Goal: Information Seeking & Learning: Learn about a topic

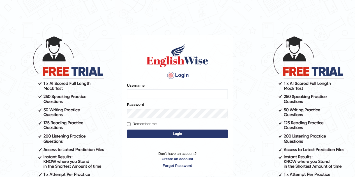
type input "hifza_parramatta"
click at [172, 137] on button "Login" at bounding box center [177, 134] width 101 height 8
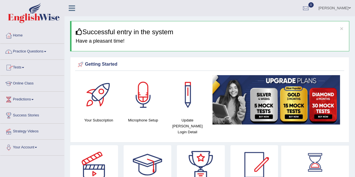
click at [24, 84] on link "Online Class" at bounding box center [32, 83] width 64 height 14
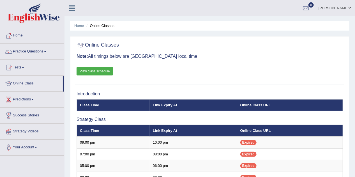
click at [110, 70] on link "View class schedule" at bounding box center [95, 71] width 36 height 8
click at [28, 49] on link "Practice Questions" at bounding box center [32, 51] width 64 height 14
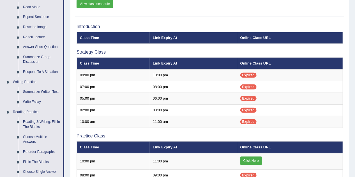
scroll to position [112, 0]
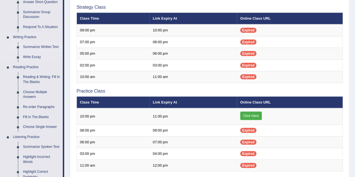
click at [45, 47] on link "Summarize Written Text" at bounding box center [41, 47] width 42 height 10
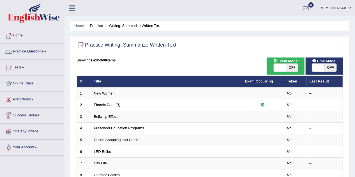
click at [31, 50] on link "Practice Questions" at bounding box center [32, 51] width 64 height 14
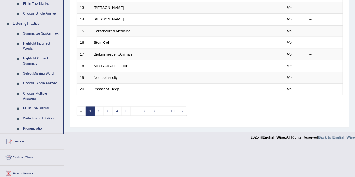
scroll to position [247, 0]
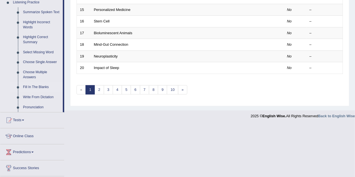
click at [35, 84] on link "Fill In The Blanks" at bounding box center [41, 87] width 42 height 10
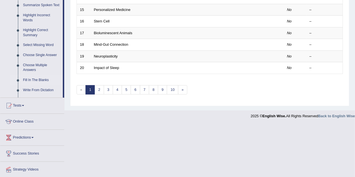
scroll to position [193, 0]
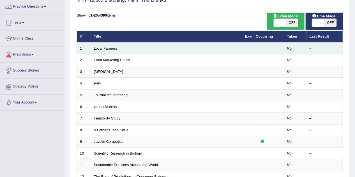
scroll to position [45, 0]
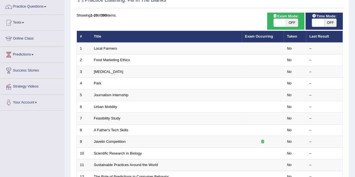
click at [294, 22] on span "OFF" at bounding box center [292, 23] width 12 height 8
checkbox input "true"
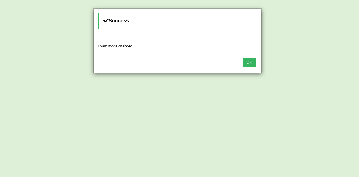
click at [247, 63] on button "OK" at bounding box center [249, 62] width 13 height 10
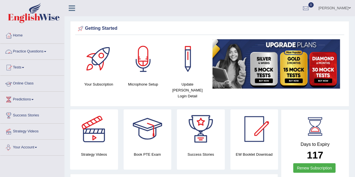
click at [44, 50] on link "Practice Questions" at bounding box center [32, 51] width 64 height 14
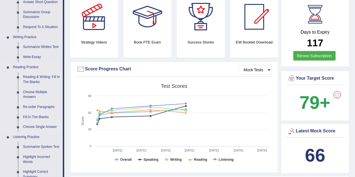
scroll to position [135, 0]
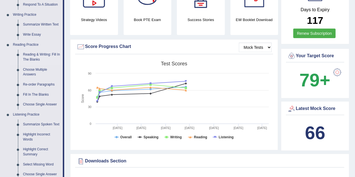
click at [32, 56] on link "Reading & Writing: Fill In The Blanks" at bounding box center [41, 57] width 42 height 15
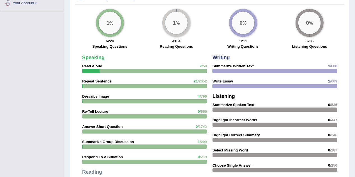
scroll to position [376, 0]
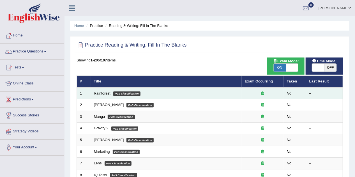
click at [96, 94] on link "Rainforest" at bounding box center [102, 93] width 17 height 4
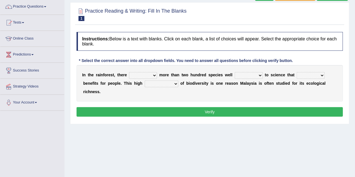
click at [153, 74] on select "have can be has is" at bounding box center [143, 75] width 28 height 7
select select "is"
click at [129, 72] on select "have can be has is" at bounding box center [143, 75] width 28 height 7
click at [260, 75] on select "knowing known knew know" at bounding box center [249, 75] width 28 height 7
click at [235, 72] on select "knowing known knew know" at bounding box center [249, 75] width 28 height 7
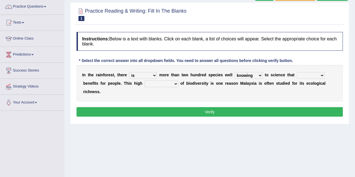
click at [260, 74] on select "knowing known knew know" at bounding box center [249, 75] width 28 height 7
select select "known"
click at [235, 72] on select "knowing known knew know" at bounding box center [249, 75] width 28 height 7
click at [322, 77] on select "contain contained containing contains" at bounding box center [311, 75] width 28 height 7
select select "contain"
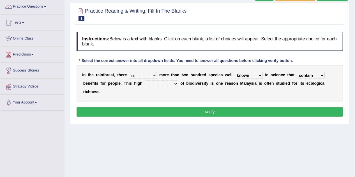
click at [297, 72] on select "contain contained containing contains" at bounding box center [311, 75] width 28 height 7
click at [176, 83] on select "condensation conjunction continuity complexity" at bounding box center [162, 83] width 34 height 7
select select "condensation"
click at [145, 80] on select "condensation conjunction continuity complexity" at bounding box center [162, 83] width 34 height 7
click at [176, 83] on select "condensation conjunction continuity complexity" at bounding box center [162, 83] width 34 height 7
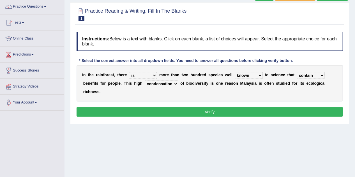
click at [176, 84] on select "condensation conjunction continuity complexity" at bounding box center [162, 83] width 34 height 7
click at [183, 110] on button "Verify" at bounding box center [210, 112] width 266 height 10
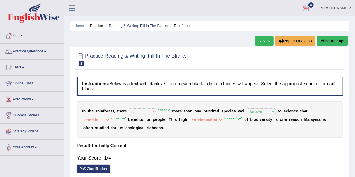
click at [260, 38] on link "Next »" at bounding box center [264, 41] width 19 height 10
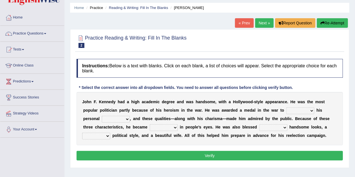
scroll to position [45, 0]
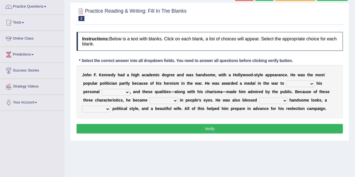
click at [309, 84] on select "prove show evidence upthrow" at bounding box center [300, 83] width 28 height 7
select select "show"
click at [286, 80] on select "prove show evidence upthrow" at bounding box center [300, 83] width 28 height 7
click at [124, 92] on select "passion courage charm liking" at bounding box center [116, 92] width 28 height 7
select select "courage"
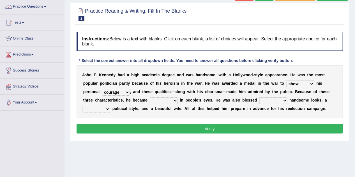
click at [102, 89] on select "passion courage charm liking" at bounding box center [116, 92] width 28 height 7
click at [174, 100] on select "iconic ironic identical impotent" at bounding box center [164, 100] width 28 height 7
select select "iconic"
click at [150, 97] on select "iconic ironic identical impotent" at bounding box center [164, 100] width 28 height 7
click at [283, 99] on select "with in upon to" at bounding box center [273, 100] width 28 height 7
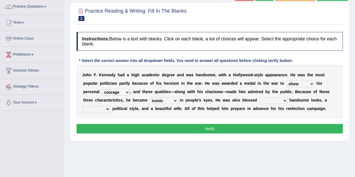
select select "with"
click at [259, 97] on select "with in upon to" at bounding box center [273, 100] width 28 height 7
click at [107, 108] on select "mending mends mended mend" at bounding box center [96, 109] width 28 height 7
select select "mending"
click at [82, 106] on select "mending mends mended mend" at bounding box center [96, 109] width 28 height 7
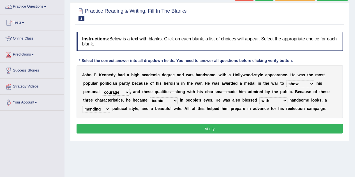
click at [122, 131] on button "Verify" at bounding box center [210, 129] width 266 height 10
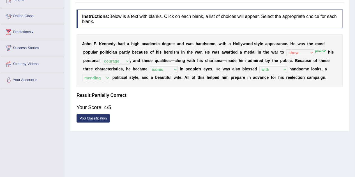
scroll to position [0, 0]
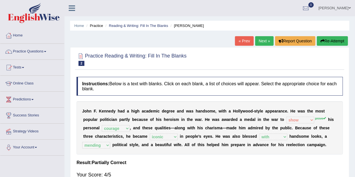
click at [259, 40] on link "Next »" at bounding box center [264, 41] width 19 height 10
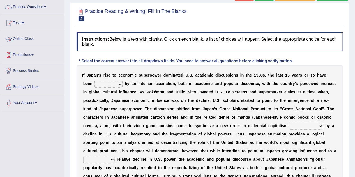
scroll to position [45, 0]
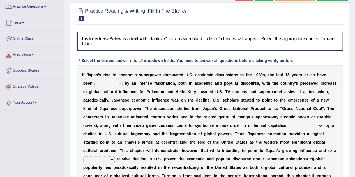
click at [109, 83] on select "marked dedicated made inspired" at bounding box center [109, 83] width 28 height 7
select select "dedicated"
click at [95, 80] on select "marked dedicated made inspired" at bounding box center [109, 83] width 28 height 7
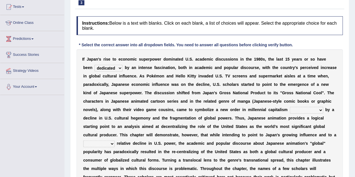
scroll to position [67, 0]
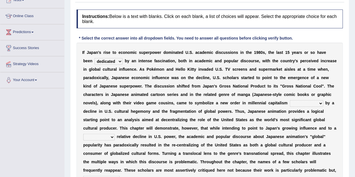
click at [320, 103] on select "pocessed characterized opposed tangled" at bounding box center [306, 103] width 33 height 7
select select "characterized"
click at [290, 100] on select "pocessed characterized opposed tangled" at bounding box center [306, 103] width 33 height 7
click at [112, 138] on select "concomitant discrete proportional legitimate" at bounding box center [98, 137] width 31 height 7
select select "proportional"
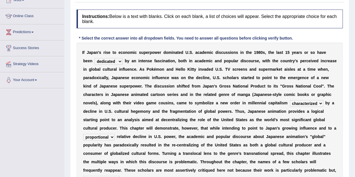
click at [83, 134] on select "concomitant discrete proportional legitimate" at bounding box center [98, 137] width 31 height 7
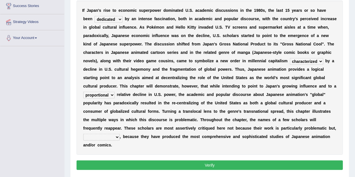
scroll to position [112, 0]
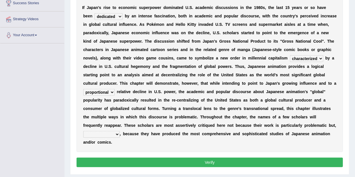
click at [116, 133] on select "however on the contrary in addition on the whole" at bounding box center [101, 134] width 36 height 7
select select "on the contrary"
click at [83, 131] on select "however on the contrary in addition on the whole" at bounding box center [101, 134] width 36 height 7
click at [119, 160] on button "Verify" at bounding box center [210, 163] width 266 height 10
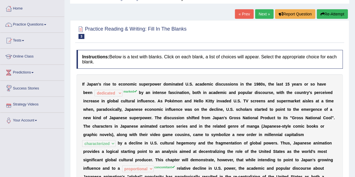
scroll to position [22, 0]
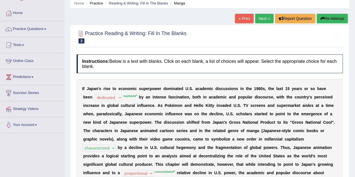
click at [265, 16] on link "Next »" at bounding box center [264, 19] width 19 height 10
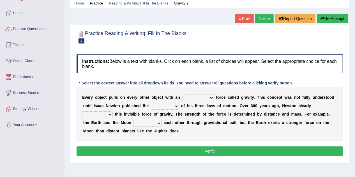
click at [211, 96] on select "invisible unknown unbelievable inconsistent" at bounding box center [198, 98] width 32 height 7
select select "invisible"
click at [182, 95] on select "invisible unknown unbelievable inconsistent" at bounding box center [198, 98] width 32 height 7
click at [177, 104] on select "concept theory method argument" at bounding box center [165, 106] width 28 height 7
select select "theory"
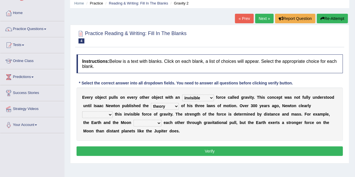
click at [151, 103] on select "concept theory method argument" at bounding box center [165, 106] width 28 height 7
click at [112, 114] on select "explained undermined overturned realized" at bounding box center [97, 114] width 31 height 7
select select "explained"
click at [82, 111] on select "explained undermined overturned realized" at bounding box center [97, 114] width 31 height 7
click at [157, 123] on select "affect spin evade span" at bounding box center [148, 123] width 28 height 7
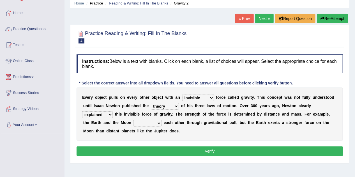
click at [158, 124] on select "affect spin evade span" at bounding box center [148, 123] width 28 height 7
click at [158, 123] on select "affect spin evade span" at bounding box center [148, 123] width 28 height 7
select select "affect"
click at [134, 120] on select "affect spin evade span" at bounding box center [148, 123] width 28 height 7
click at [151, 147] on button "Verify" at bounding box center [210, 151] width 266 height 10
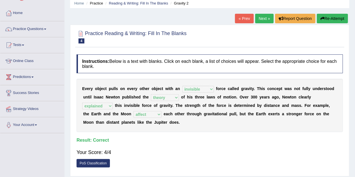
click at [267, 21] on link "Next »" at bounding box center [264, 19] width 19 height 10
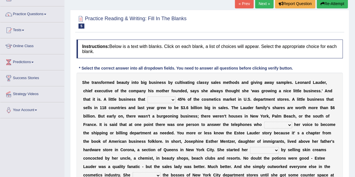
scroll to position [45, 0]
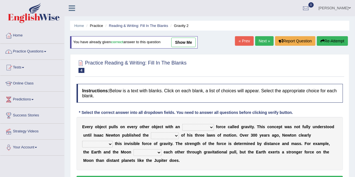
click at [25, 52] on link "Practice Questions" at bounding box center [32, 51] width 64 height 14
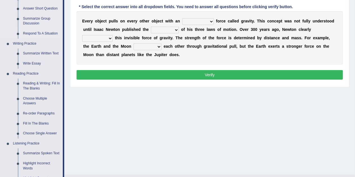
scroll to position [112, 0]
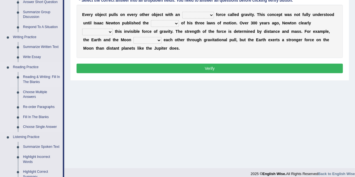
click at [32, 80] on link "Reading & Writing: Fill In The Blanks" at bounding box center [41, 79] width 42 height 15
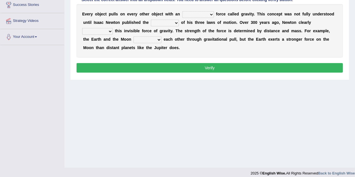
scroll to position [118, 0]
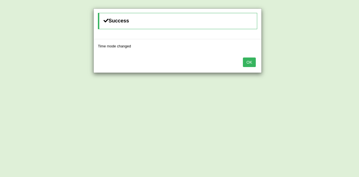
click at [245, 62] on button "OK" at bounding box center [249, 62] width 13 height 10
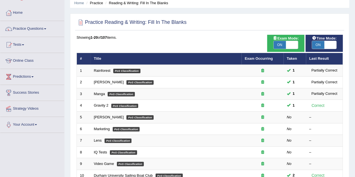
scroll to position [45, 0]
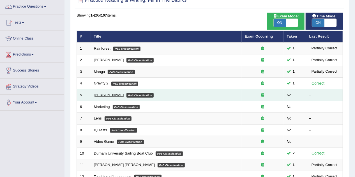
click at [109, 95] on link "[PERSON_NAME]" at bounding box center [109, 95] width 30 height 4
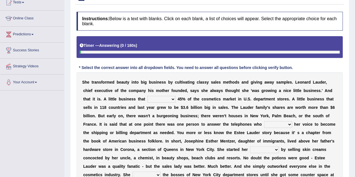
scroll to position [90, 0]
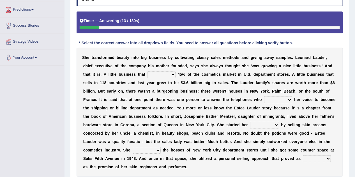
click at [172, 73] on select "has controls makes maintains" at bounding box center [162, 74] width 28 height 7
select select "makes"
click at [148, 71] on select "has controls makes maintains" at bounding box center [162, 74] width 28 height 7
click at [289, 98] on select "switched changed raised used" at bounding box center [278, 99] width 28 height 7
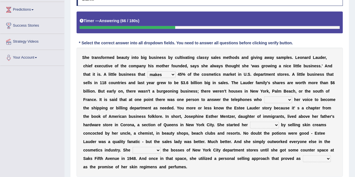
click at [289, 98] on select "switched changed raised used" at bounding box center [278, 99] width 28 height 7
select select "used"
click at [264, 96] on select "switched changed raised used" at bounding box center [278, 99] width 28 height 7
click at [278, 124] on select "job institute companion enterprise" at bounding box center [264, 125] width 29 height 7
select select "job"
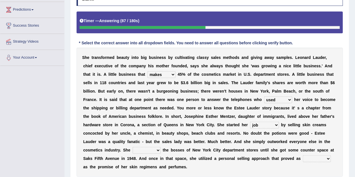
click at [250, 122] on select "job institute companion enterprise" at bounding box center [264, 125] width 29 height 7
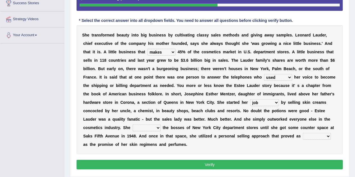
click at [157, 127] on select "stated bridged stalked heaved" at bounding box center [147, 128] width 28 height 7
select select "stalked"
click at [133, 125] on select "stated bridged stalked heaved" at bounding box center [147, 128] width 28 height 7
click at [328, 135] on select "potent ruthless potential expensive" at bounding box center [317, 136] width 28 height 7
select select "potential"
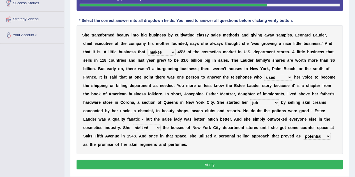
click at [303, 133] on select "potent ruthless potential expensive" at bounding box center [317, 136] width 28 height 7
click at [318, 160] on button "Verify" at bounding box center [210, 165] width 266 height 10
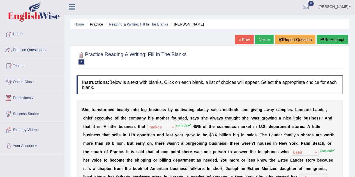
scroll to position [0, 0]
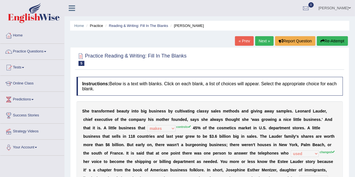
click at [261, 41] on link "Next »" at bounding box center [264, 41] width 19 height 10
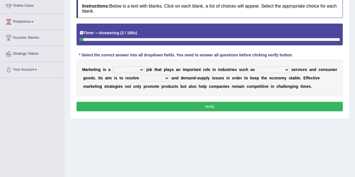
click at [140, 68] on select "professional flexible parochial descriptive" at bounding box center [128, 69] width 31 height 7
select select "professional"
click at [113, 66] on select "professional flexible parochial descriptive" at bounding box center [128, 69] width 31 height 7
click at [288, 69] on select "civil financial conventional foremost" at bounding box center [273, 69] width 32 height 7
select select "civil"
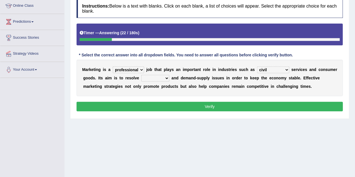
click at [257, 66] on select "civil financial conventional foremost" at bounding box center [273, 69] width 32 height 7
click at [142, 70] on select "professional flexible parochial descriptive" at bounding box center [128, 69] width 31 height 7
click at [172, 81] on div "M a r k e t i n g i s a professional flexible parochial descriptive j o b t h a…" at bounding box center [210, 78] width 266 height 36
click at [169, 77] on select "imbalance excess symmetry budget" at bounding box center [155, 78] width 28 height 7
click at [162, 75] on select "imbalance excess symmetry budget" at bounding box center [155, 78] width 28 height 7
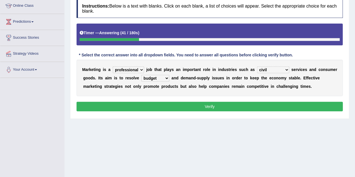
click at [169, 77] on select "imbalance excess symmetry budget" at bounding box center [155, 78] width 28 height 7
select select "excess"
click at [162, 75] on select "imbalance excess symmetry budget" at bounding box center [155, 78] width 28 height 7
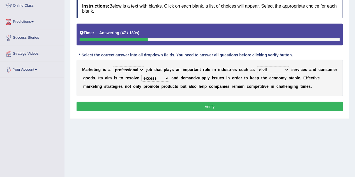
click at [269, 103] on button "Verify" at bounding box center [210, 107] width 266 height 10
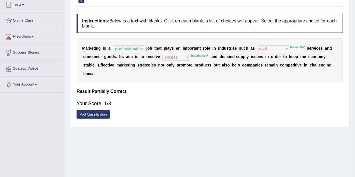
scroll to position [55, 0]
